Goal: Use online tool/utility: Utilize a website feature to perform a specific function

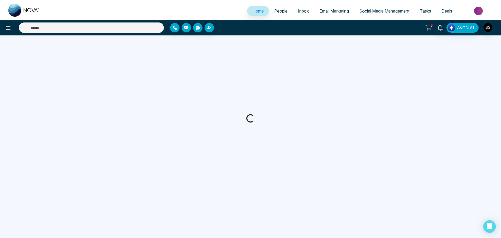
select select "*"
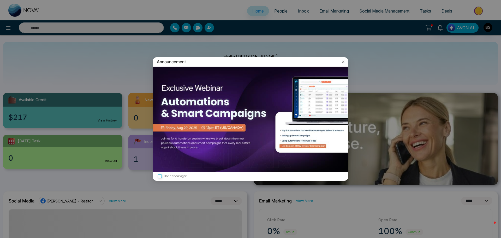
click at [345, 61] on icon at bounding box center [343, 61] width 5 height 5
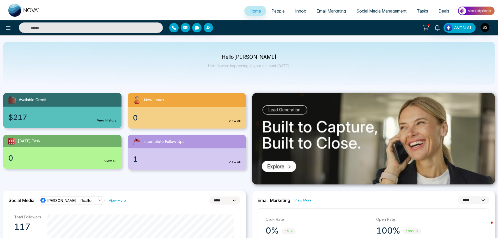
click at [273, 10] on span "People" at bounding box center [278, 10] width 13 height 5
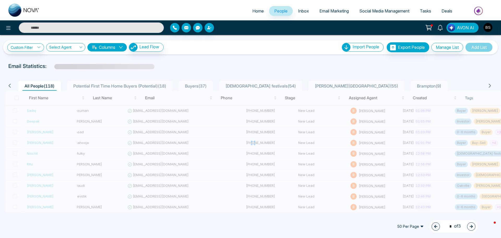
drag, startPoint x: 252, startPoint y: 12, endPoint x: 248, endPoint y: 14, distance: 4.7
click at [252, 12] on span "Home" at bounding box center [257, 10] width 11 height 5
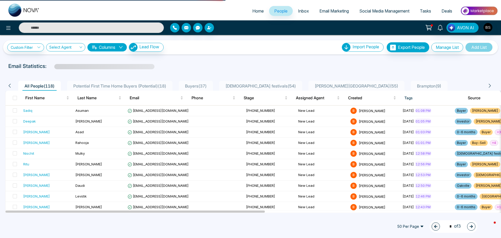
select select "*"
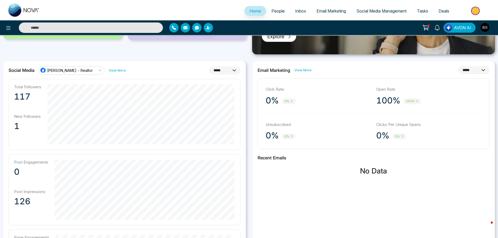
scroll to position [130, 0]
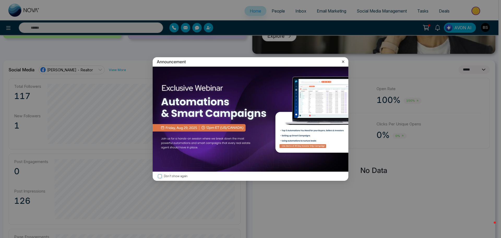
click at [343, 61] on icon at bounding box center [343, 61] width 5 height 5
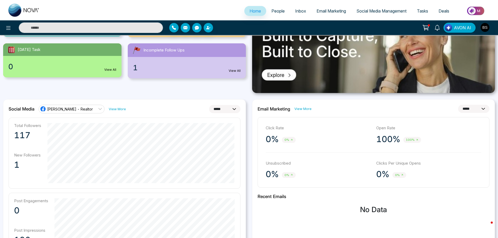
scroll to position [0, 0]
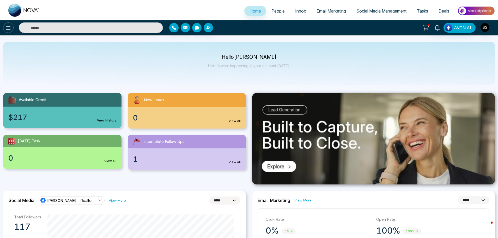
click at [9, 28] on icon at bounding box center [8, 28] width 6 height 6
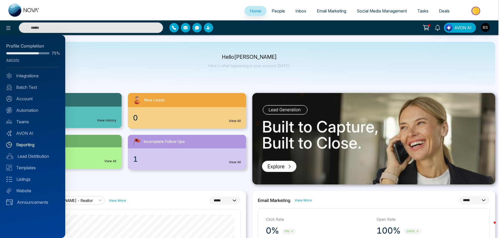
click at [26, 144] on link "Reporting" at bounding box center [32, 144] width 53 height 6
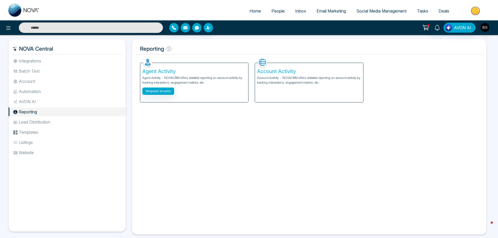
click at [250, 13] on span "Home" at bounding box center [255, 10] width 11 height 5
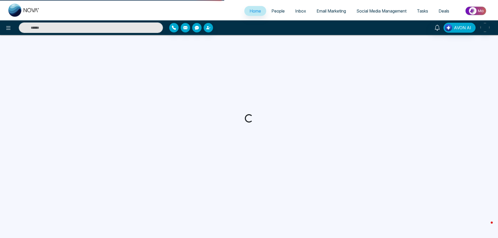
select select "*"
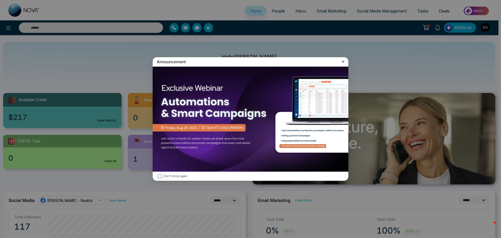
click at [345, 59] on icon at bounding box center [343, 61] width 5 height 5
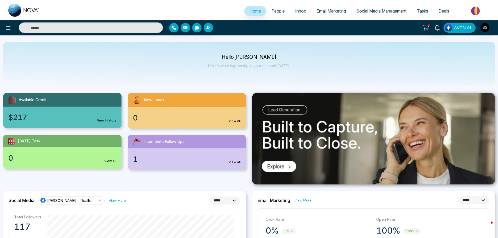
click at [463, 27] on span "AVON AI" at bounding box center [462, 28] width 17 height 6
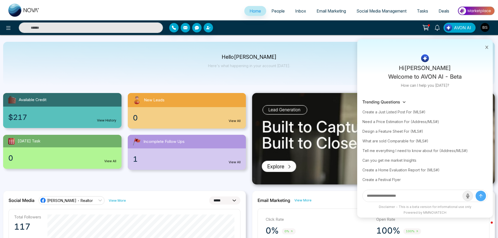
click at [382, 196] on input "text" at bounding box center [413, 196] width 100 height 12
type input "**********"
click at [476, 190] on button "submit" at bounding box center [481, 195] width 10 height 10
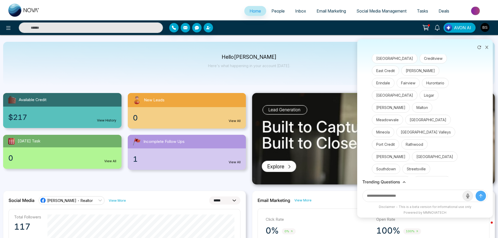
scroll to position [92, 0]
click at [420, 88] on button "Lisgar" at bounding box center [429, 93] width 19 height 10
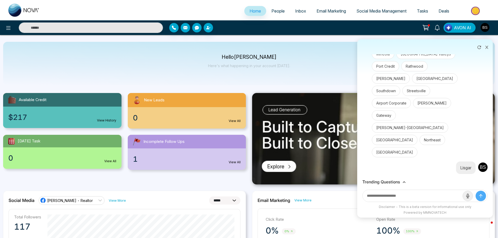
scroll to position [175, 0]
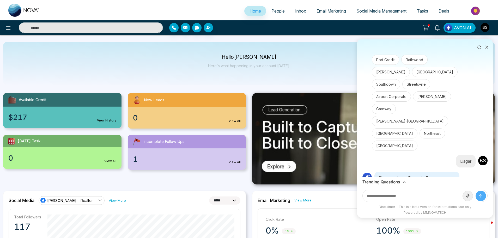
click at [403, 187] on button "Detached" at bounding box center [400, 192] width 26 height 10
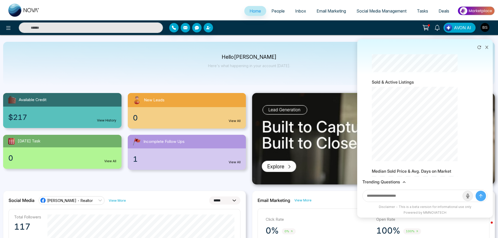
scroll to position [848, 0]
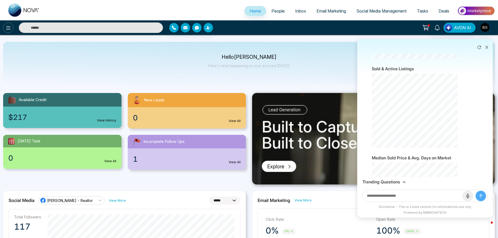
click at [8, 28] on icon at bounding box center [8, 28] width 4 height 4
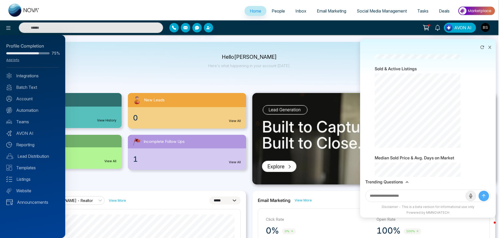
click at [343, 68] on div at bounding box center [250, 119] width 501 height 238
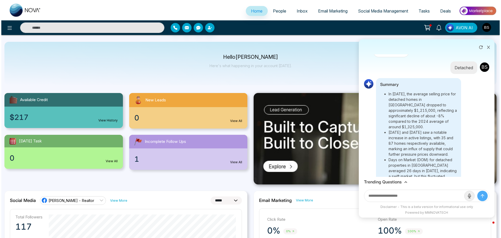
scroll to position [169, 0]
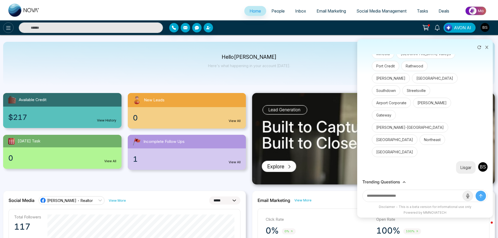
click at [8, 31] on icon at bounding box center [8, 28] width 6 height 6
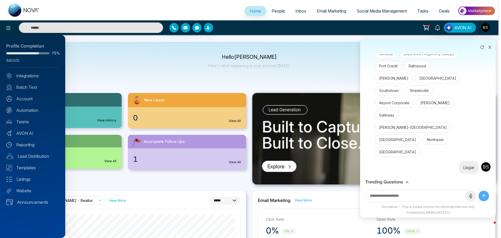
click at [275, 10] on div at bounding box center [250, 119] width 501 height 238
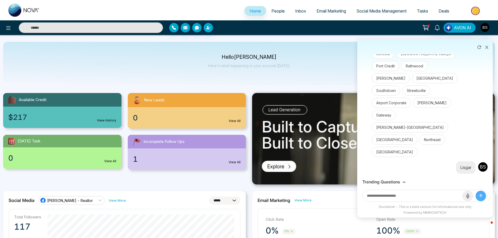
click at [295, 10] on span "Inbox" at bounding box center [300, 10] width 11 height 5
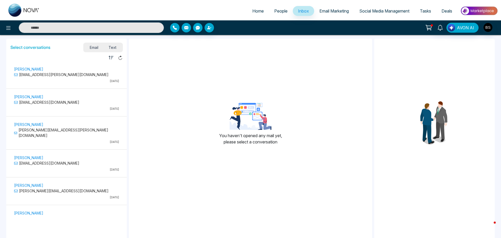
click at [337, 12] on span "Email Marketing" at bounding box center [333, 10] width 29 height 5
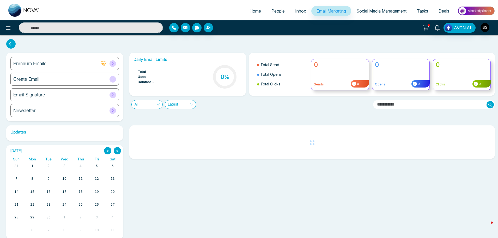
click at [364, 11] on span "Social Media Management" at bounding box center [382, 10] width 50 height 5
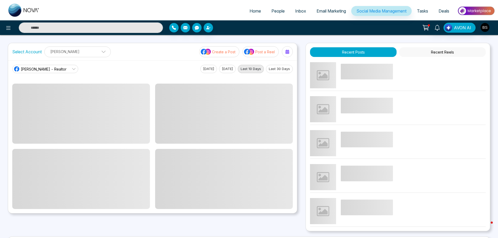
click at [423, 11] on span "Tasks" at bounding box center [422, 10] width 11 height 5
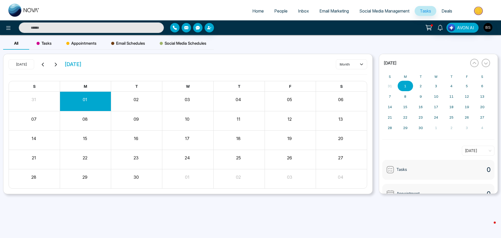
click at [448, 10] on span "Deals" at bounding box center [447, 10] width 11 height 5
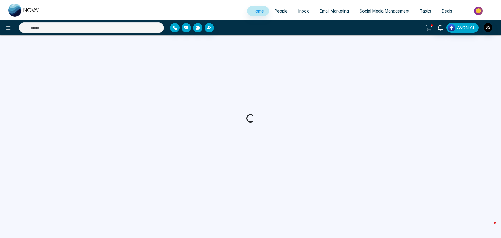
select select "*"
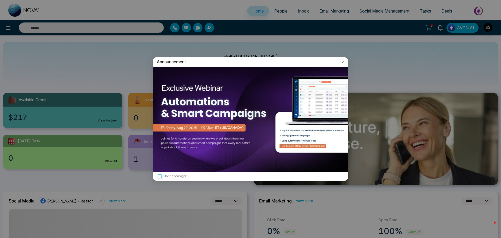
click at [342, 61] on icon at bounding box center [343, 61] width 5 height 5
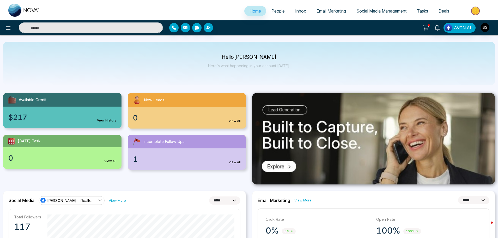
click at [296, 13] on span "Inbox" at bounding box center [300, 10] width 11 height 5
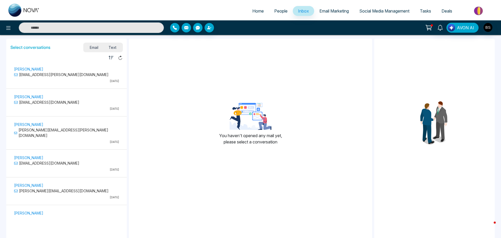
click at [327, 8] on link "Email Marketing" at bounding box center [334, 11] width 40 height 10
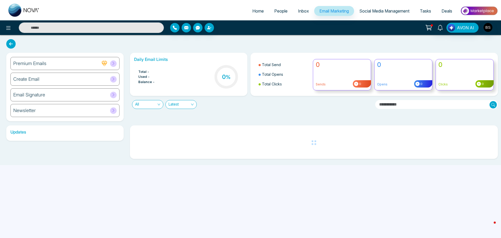
click at [420, 12] on span "Tasks" at bounding box center [425, 10] width 11 height 5
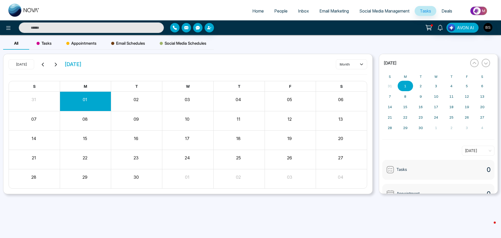
click at [443, 11] on span "Deals" at bounding box center [447, 10] width 11 height 5
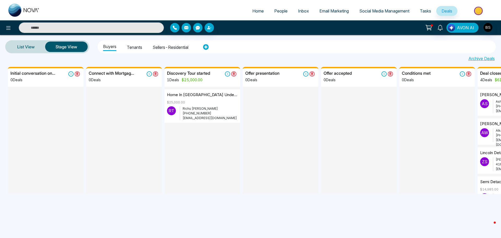
click at [468, 29] on span "AVON AI" at bounding box center [465, 28] width 17 height 6
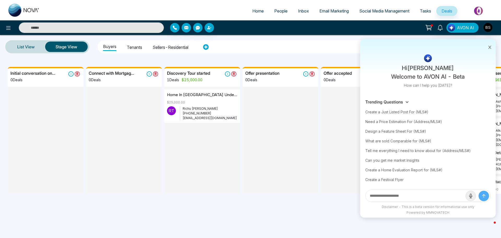
click at [491, 46] on icon at bounding box center [490, 47] width 4 height 4
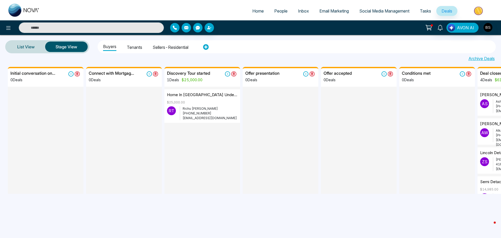
click at [56, 31] on input "text" at bounding box center [91, 27] width 145 height 10
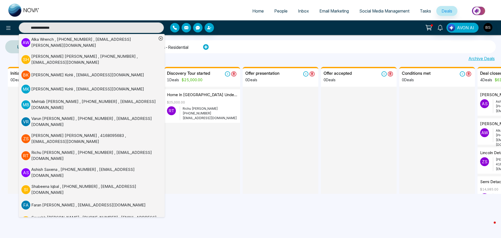
type input "**********"
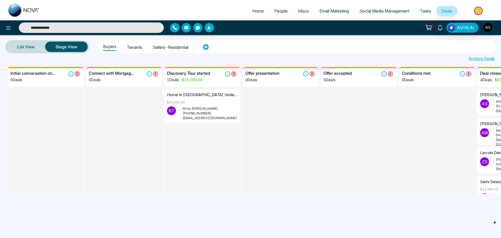
click at [86, 29] on input "**********" at bounding box center [91, 27] width 145 height 10
type input "**********"
